Goal: Participate in discussion

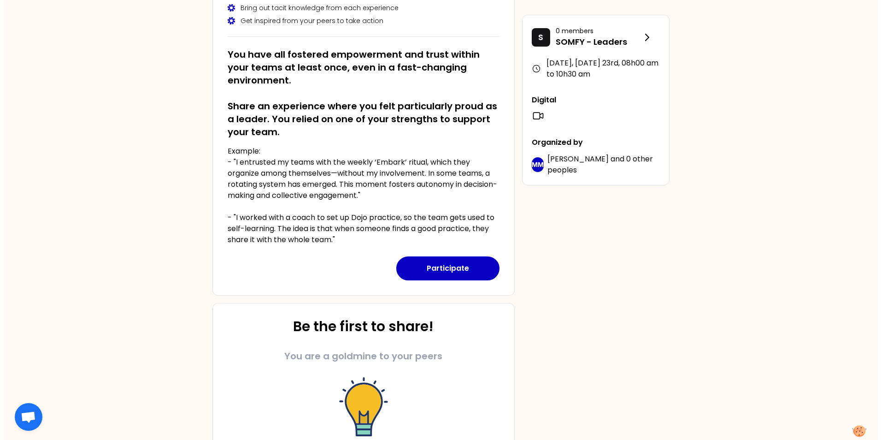
scroll to position [184, 0]
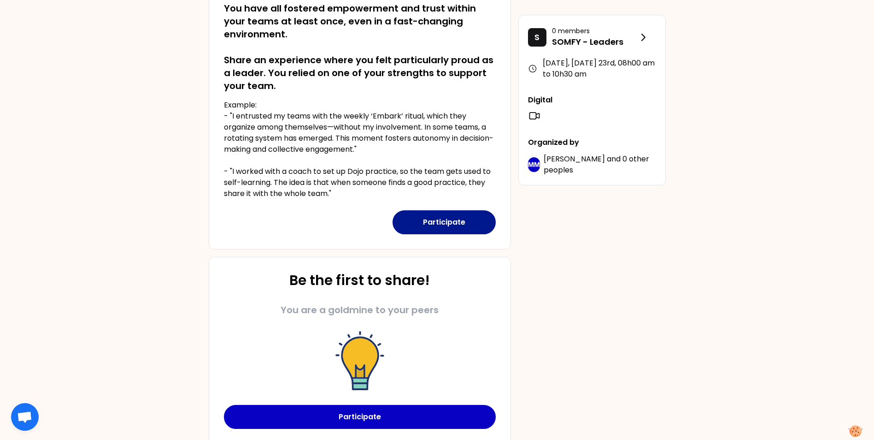
click at [444, 225] on button "Participate" at bounding box center [444, 222] width 103 height 24
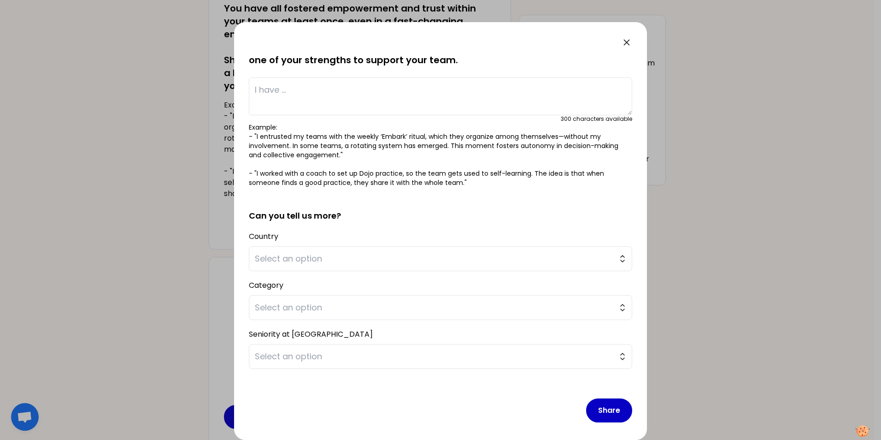
scroll to position [58, 0]
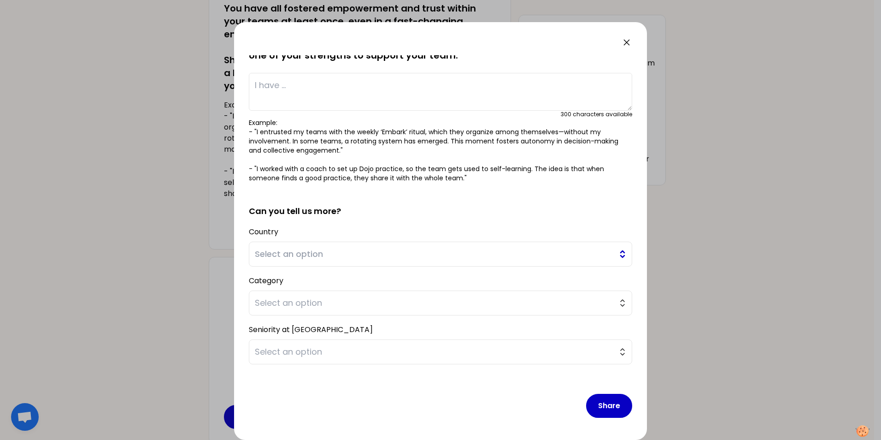
click at [365, 254] on span "Select an option" at bounding box center [434, 253] width 358 height 13
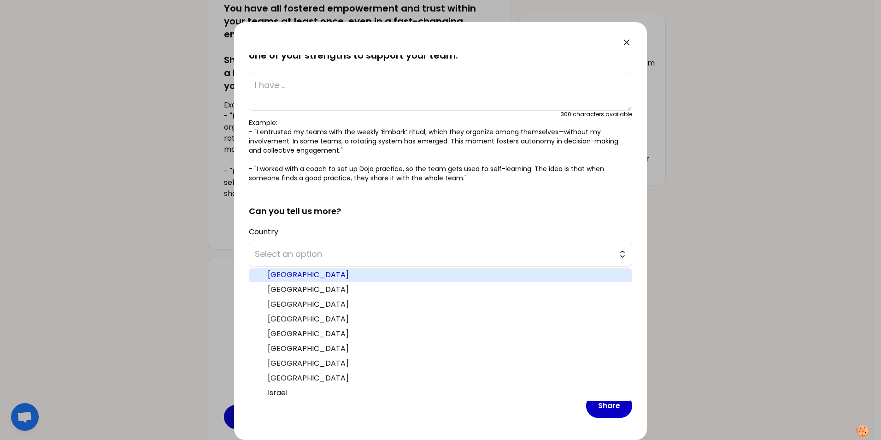
scroll to position [46, 0]
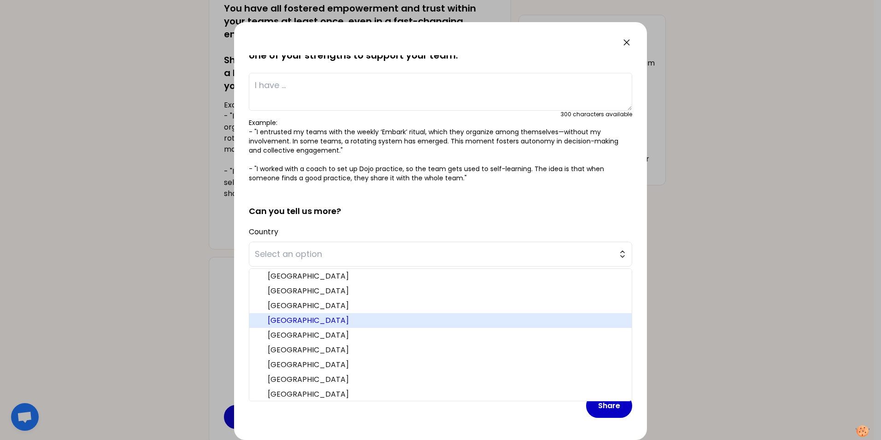
click at [305, 325] on span "France" at bounding box center [446, 320] width 357 height 11
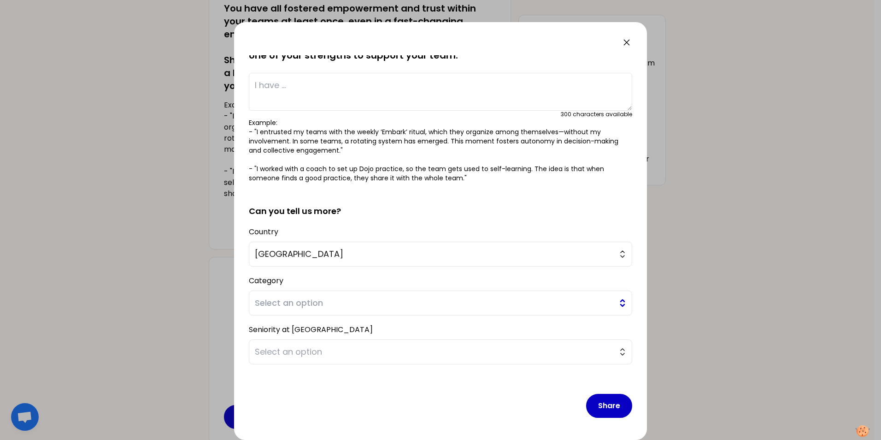
click at [297, 304] on span "Select an option" at bounding box center [434, 302] width 358 height 13
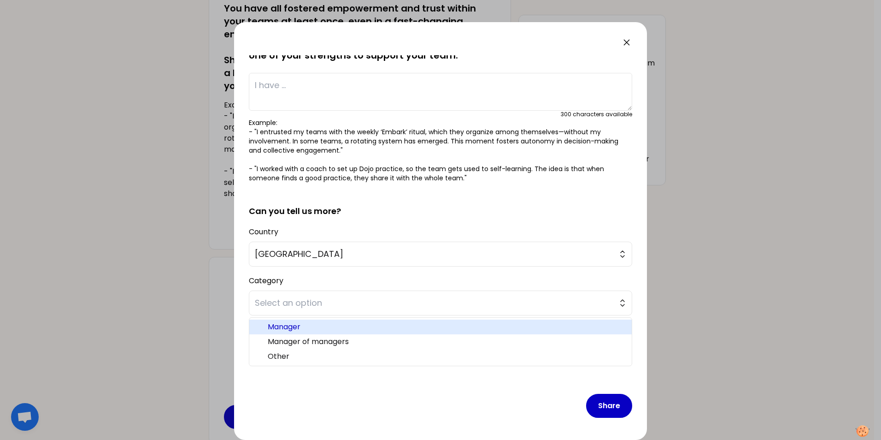
click at [299, 327] on span "Manager" at bounding box center [446, 326] width 357 height 11
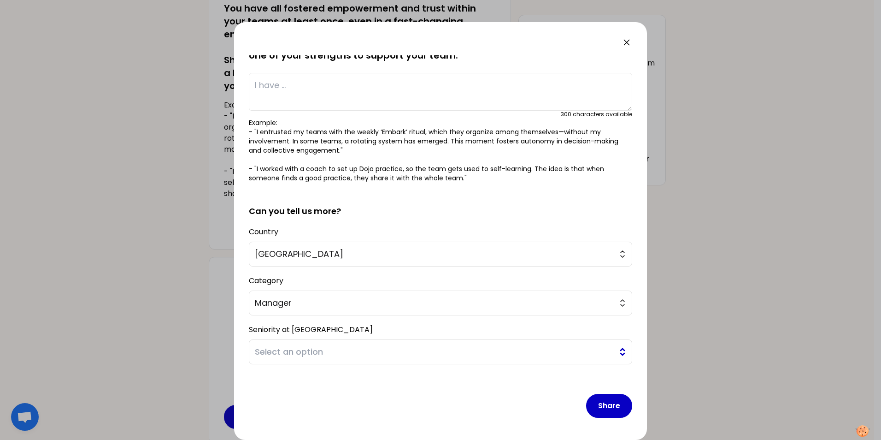
click at [310, 347] on span "Select an option" at bounding box center [434, 351] width 358 height 13
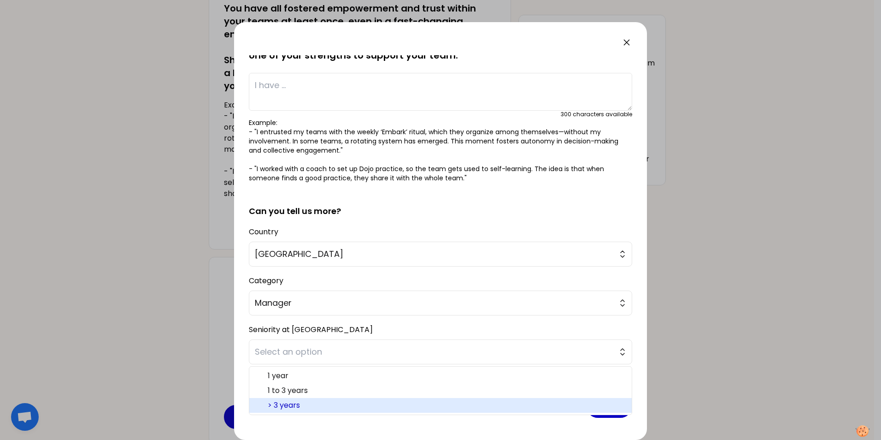
click at [309, 406] on span "> 3 years" at bounding box center [446, 404] width 357 height 11
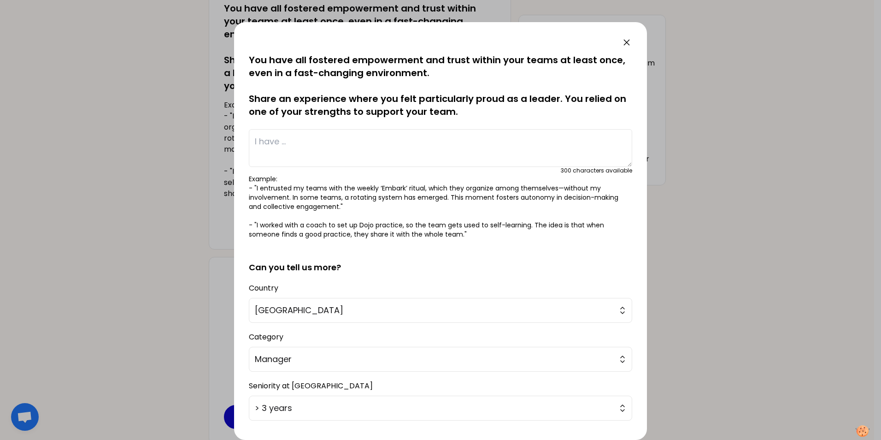
scroll to position [0, 0]
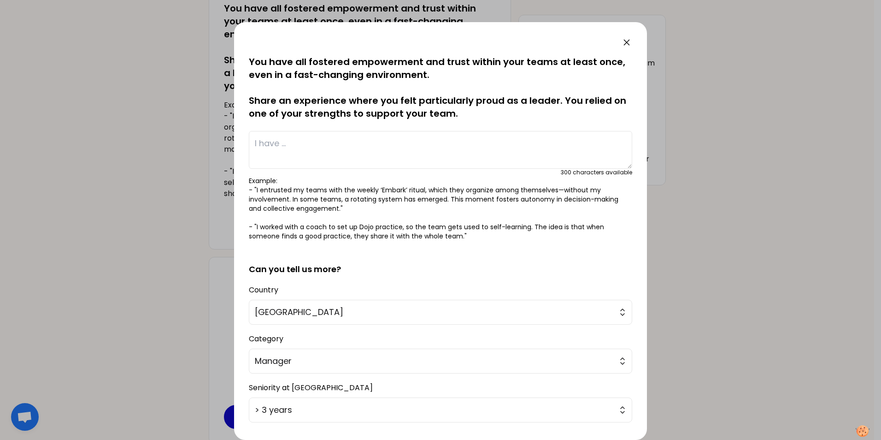
click at [274, 142] on textarea at bounding box center [440, 150] width 383 height 38
type textarea "I"
type textarea "a"
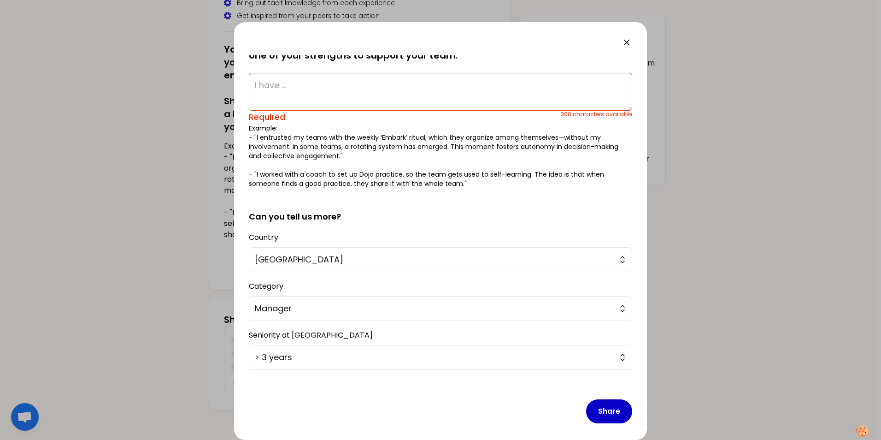
scroll to position [156, 0]
type textarea "P"
type textarea "O"
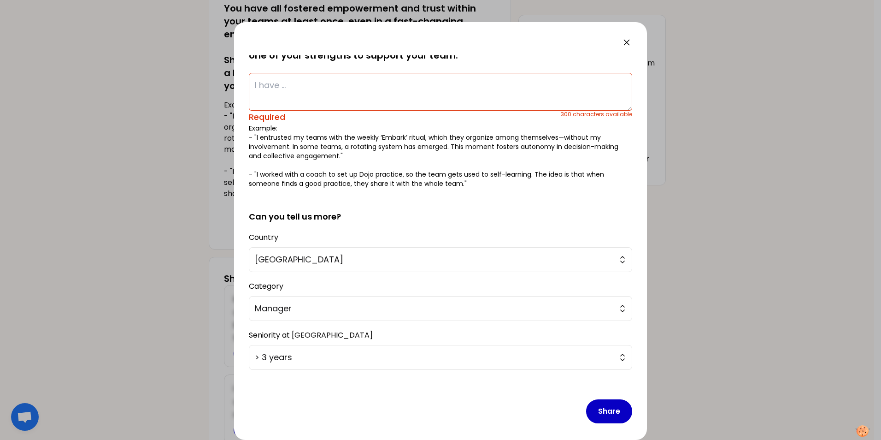
paste textarea "30% gain; Optimization of the workload and efficiency of the electromechanical …"
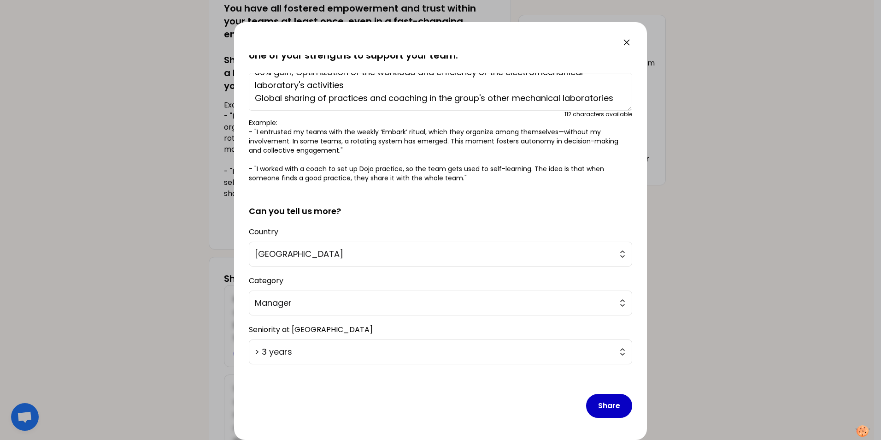
scroll to position [26, 0]
drag, startPoint x: 508, startPoint y: 84, endPoint x: 455, endPoint y: 88, distance: 53.1
click at [455, 88] on textarea "30% gain; Optimization of the workload and efficiency of the electromechanical …" at bounding box center [440, 92] width 383 height 38
click at [588, 98] on textarea "30% gain; Optimization of the workload and efficiency of the electromechanical …" at bounding box center [440, 92] width 383 height 38
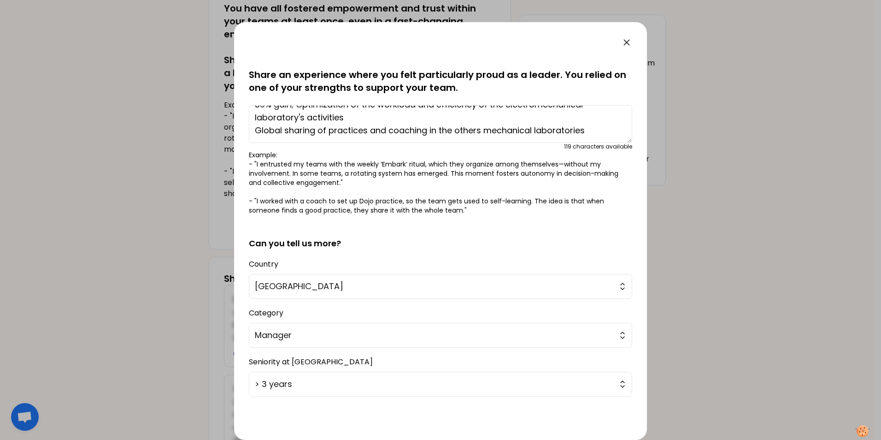
scroll to position [12, 0]
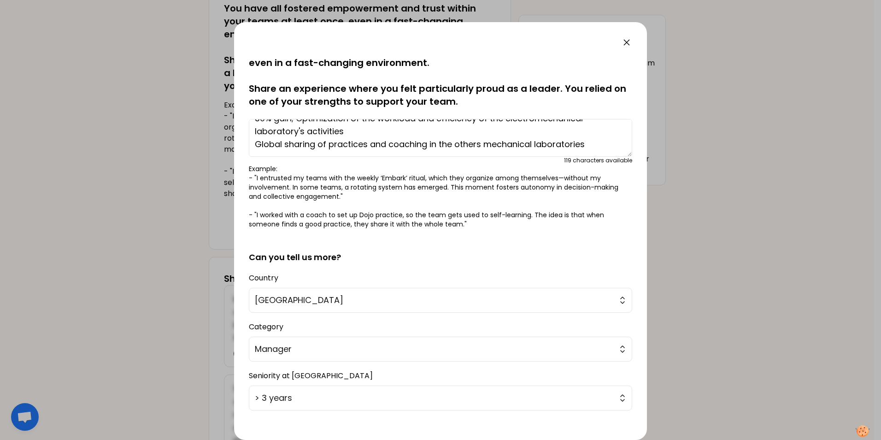
click at [452, 144] on textarea "30% gain; Optimization of the workload and efficiency of the electromechanical …" at bounding box center [440, 138] width 383 height 38
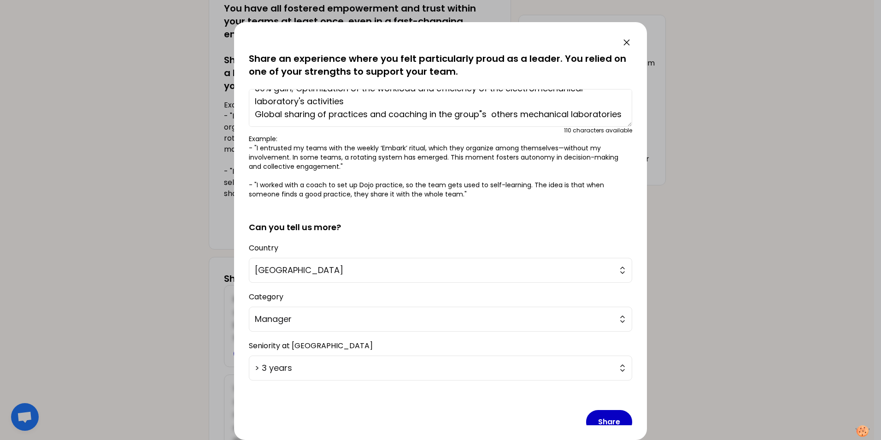
scroll to position [58, 0]
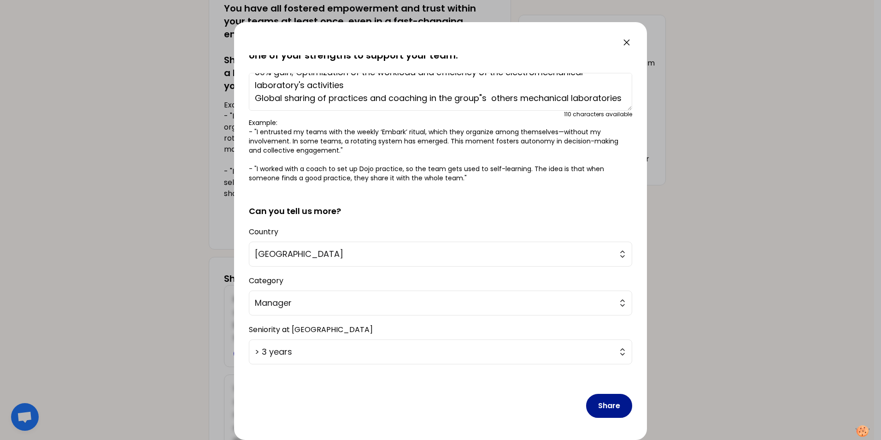
type textarea "30% gain; Optimization of the workload and efficiency of the electromechanical …"
click at [599, 407] on button "Share" at bounding box center [609, 406] width 46 height 24
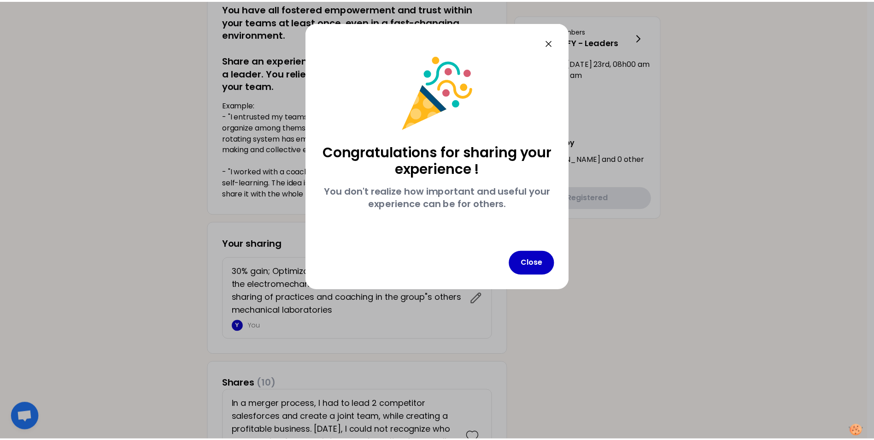
scroll to position [0, 0]
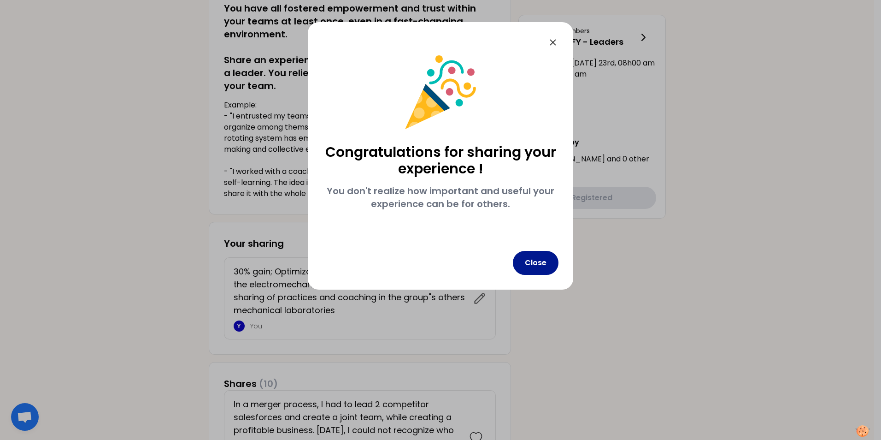
click at [532, 268] on button "Close" at bounding box center [536, 263] width 46 height 24
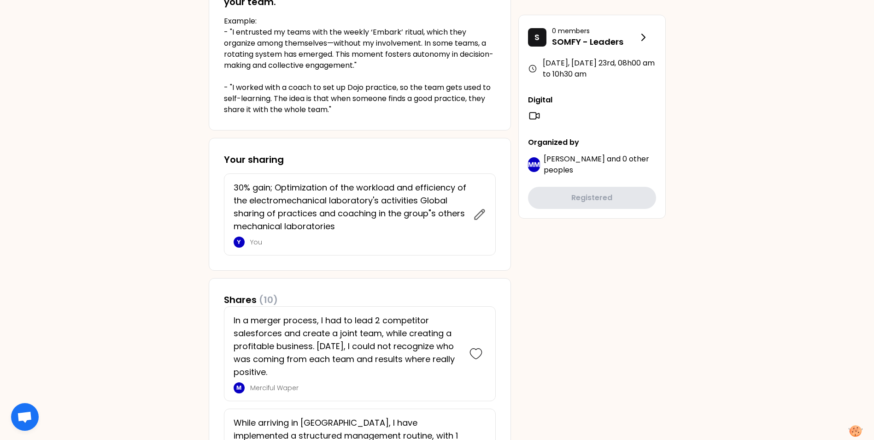
scroll to position [276, 0]
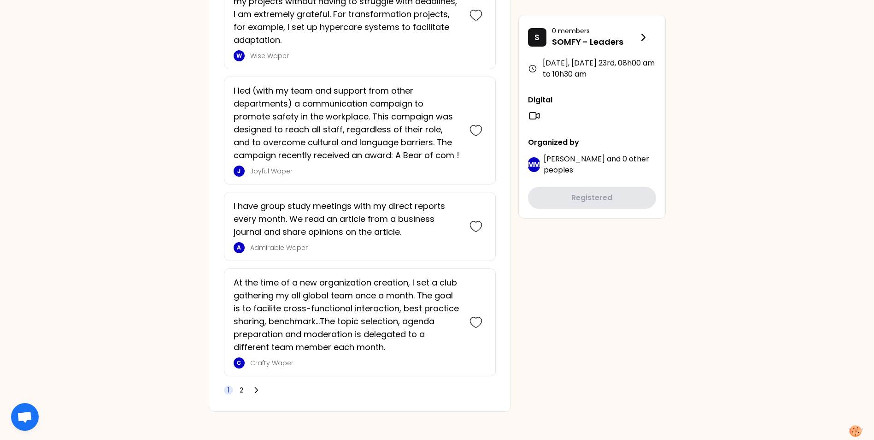
scroll to position [2173, 0]
click at [253, 392] on icon at bounding box center [256, 388] width 9 height 9
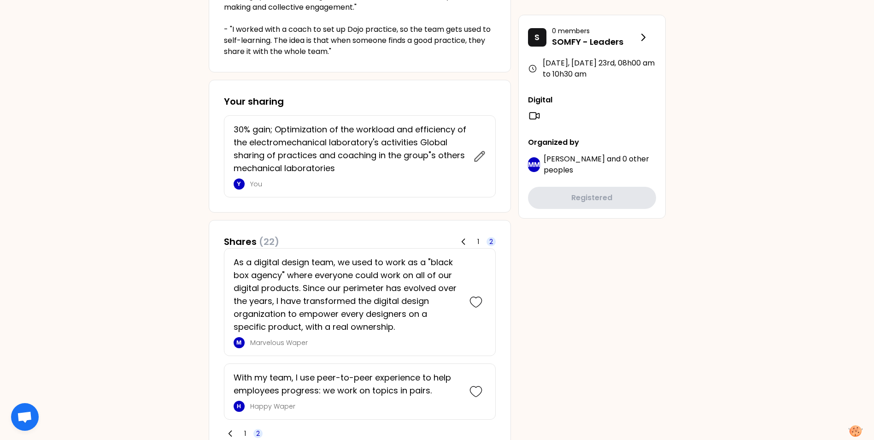
scroll to position [372, 0]
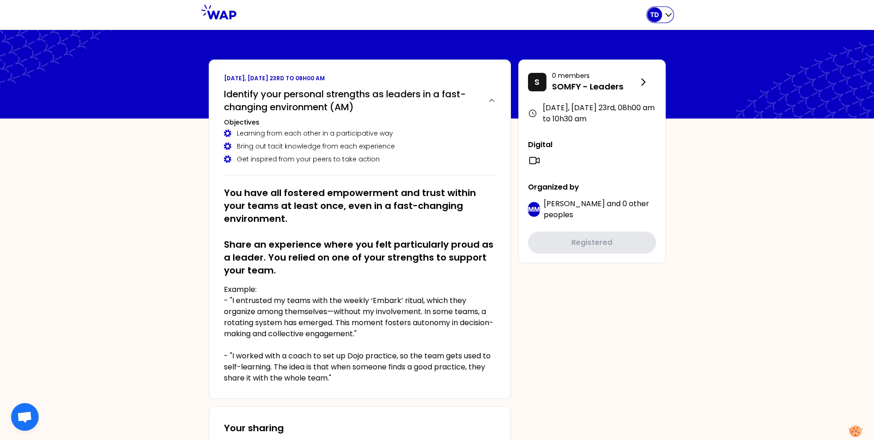
click at [667, 16] on icon "button" at bounding box center [668, 14] width 9 height 9
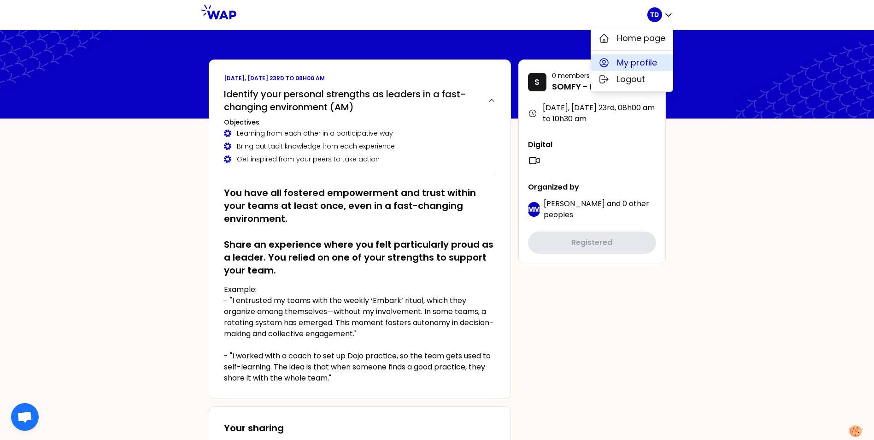
click at [641, 61] on span "My profile" at bounding box center [637, 62] width 40 height 13
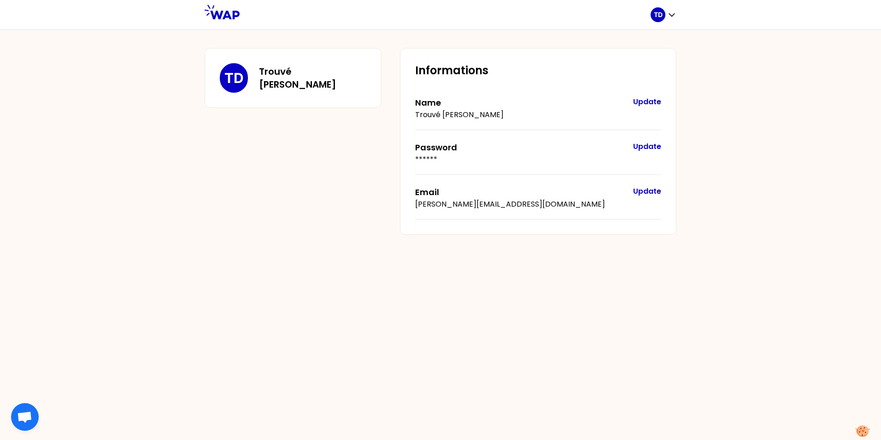
click at [215, 17] on icon at bounding box center [222, 12] width 35 height 15
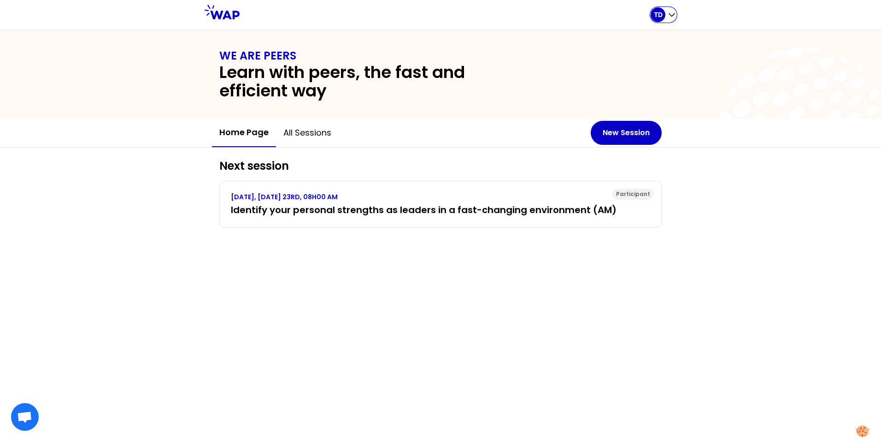
click at [662, 16] on p "TD" at bounding box center [658, 14] width 9 height 9
click at [636, 35] on span "Home page" at bounding box center [644, 38] width 48 height 13
click at [665, 10] on div "TD" at bounding box center [664, 14] width 26 height 15
click at [647, 61] on span "My profile" at bounding box center [640, 62] width 40 height 13
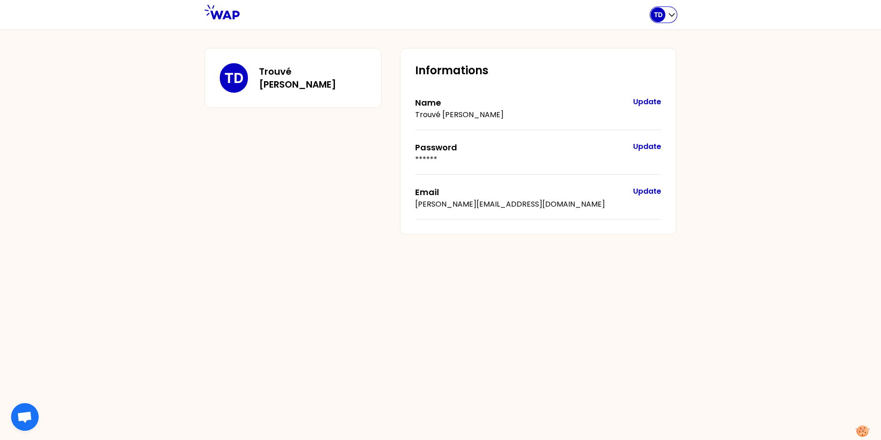
click at [658, 12] on p "TD" at bounding box center [658, 14] width 9 height 9
click at [631, 47] on div "Home page" at bounding box center [635, 38] width 82 height 24
click at [631, 41] on span "Home page" at bounding box center [644, 38] width 48 height 13
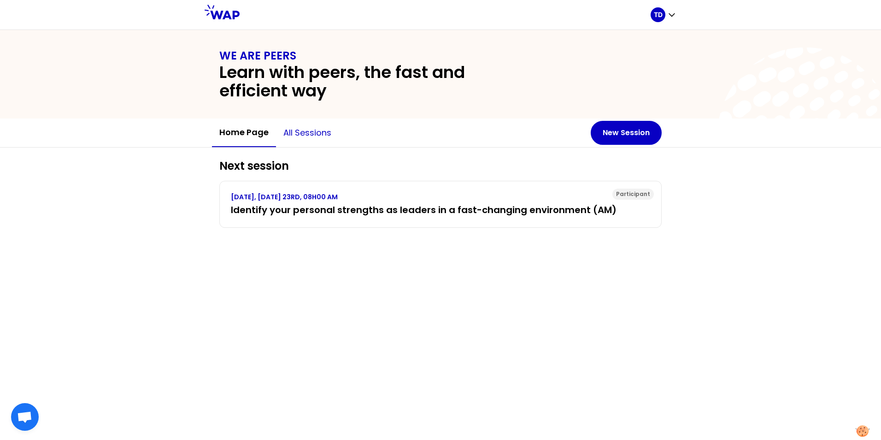
click at [321, 126] on button "All sessions" at bounding box center [307, 133] width 63 height 28
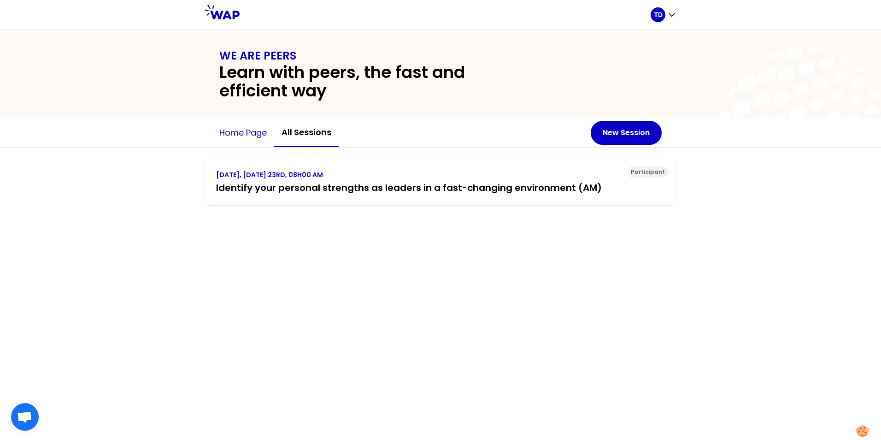
click at [260, 137] on button "Home page" at bounding box center [243, 133] width 62 height 28
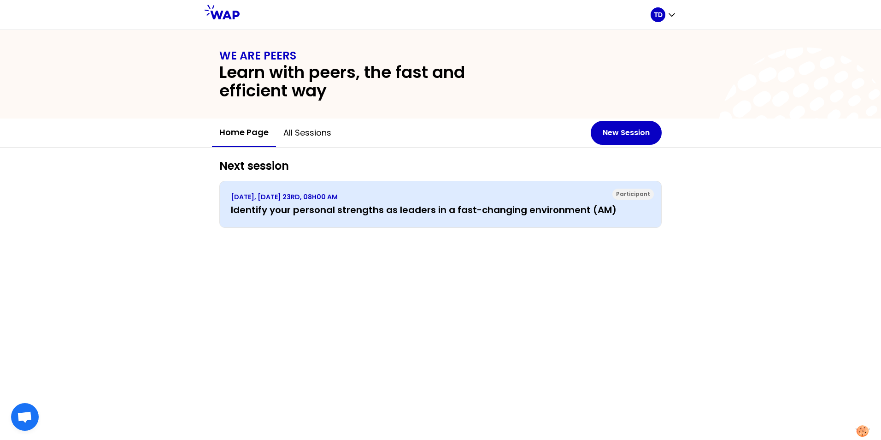
click at [394, 205] on h3 "Identify your personal strengths as leaders in a fast-changing environment (AM)" at bounding box center [440, 209] width 419 height 13
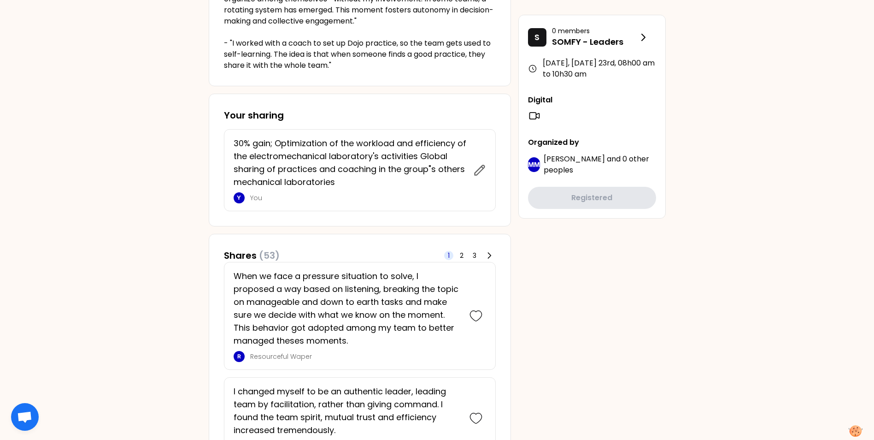
scroll to position [184, 0]
